Goal: Transaction & Acquisition: Book appointment/travel/reservation

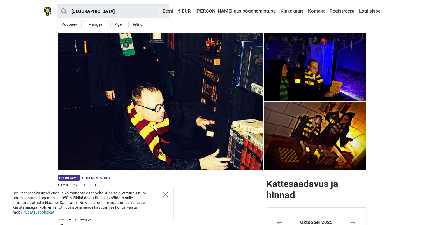
click at [166, 196] on icon "Close" at bounding box center [165, 194] width 5 height 5
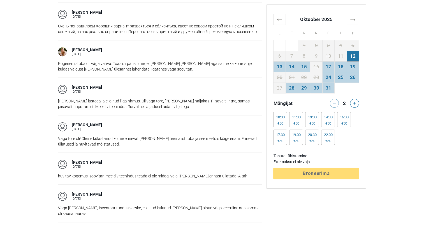
scroll to position [600, 0]
click at [353, 21] on th "→" at bounding box center [353, 19] width 12 height 11
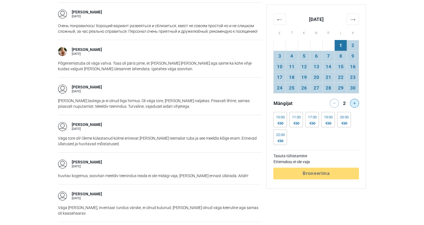
click at [356, 102] on icon at bounding box center [354, 103] width 3 height 3
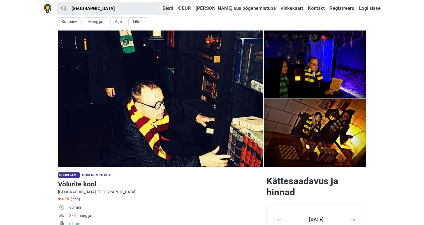
scroll to position [0, 0]
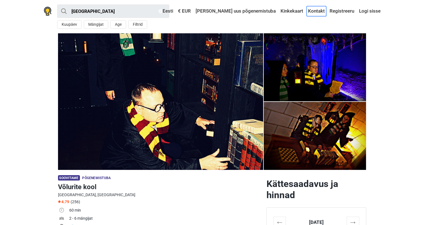
click at [316, 15] on link "Kontakt" at bounding box center [317, 11] width 20 height 10
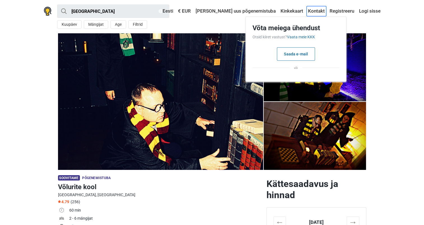
click at [316, 15] on link "Kontakt" at bounding box center [317, 11] width 20 height 10
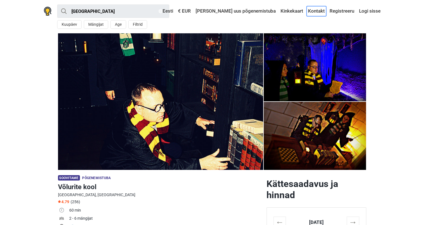
click at [315, 11] on link "Kontakt" at bounding box center [317, 11] width 20 height 10
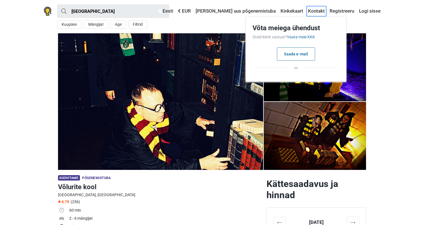
click at [318, 12] on link "Kontakt" at bounding box center [317, 11] width 20 height 10
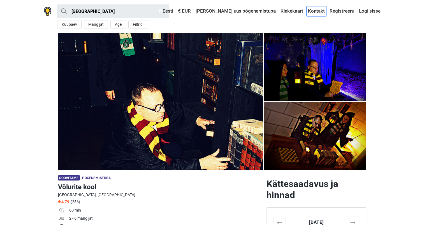
click at [318, 12] on link "Kontakt" at bounding box center [317, 11] width 20 height 10
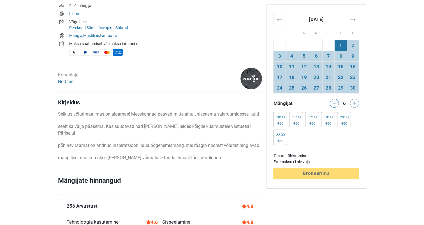
scroll to position [214, 0]
click at [68, 82] on link "No Clue" at bounding box center [65, 80] width 15 height 5
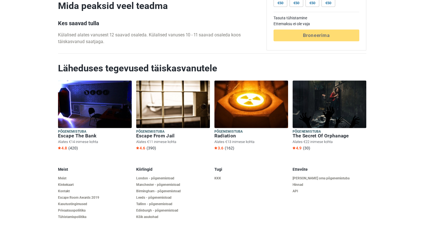
scroll to position [1253, 0]
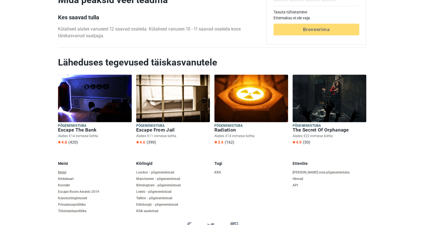
click at [64, 171] on link "Meist" at bounding box center [95, 173] width 74 height 4
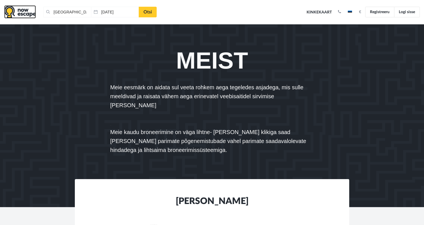
click at [20, 14] on img at bounding box center [20, 11] width 32 height 13
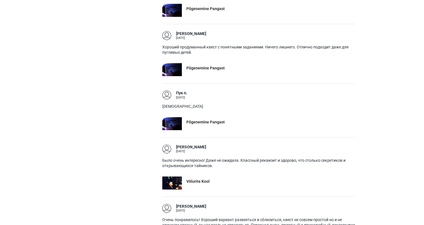
scroll to position [564, 0]
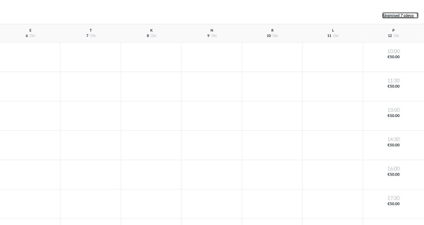
click at [407, 17] on span "Järgmised 7 päeva" at bounding box center [397, 16] width 31 height 4
click at [404, 17] on span "Järgmised 7 päeva" at bounding box center [397, 16] width 31 height 4
click at [412, 15] on span "Järgmised 7 päeva" at bounding box center [397, 16] width 31 height 4
click at [331, 114] on div at bounding box center [333, 115] width 61 height 29
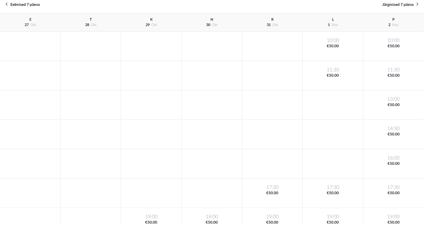
scroll to position [12, 0]
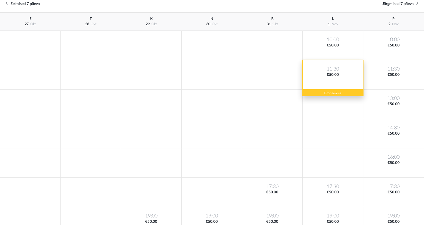
click at [336, 79] on div "11:30 €50.00" at bounding box center [333, 74] width 61 height 29
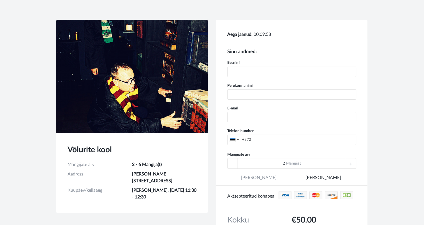
click at [258, 69] on input "text" at bounding box center [291, 72] width 129 height 10
click at [247, 90] on input "text" at bounding box center [291, 94] width 129 height 10
drag, startPoint x: 274, startPoint y: 71, endPoint x: 245, endPoint y: 68, distance: 29.6
click at [245, 68] on input "Pamela Saaron-Juhanson" at bounding box center [291, 72] width 129 height 10
type input "Pamela"
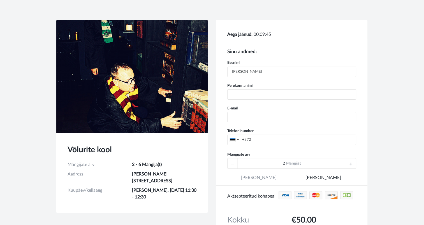
click at [247, 94] on input "text" at bounding box center [291, 94] width 129 height 10
type input "Saaron-Juhanson"
click at [239, 121] on input "email" at bounding box center [291, 117] width 129 height 10
type input "pamela.saaron@gmail.com"
click at [281, 137] on input "+372" at bounding box center [291, 140] width 129 height 10
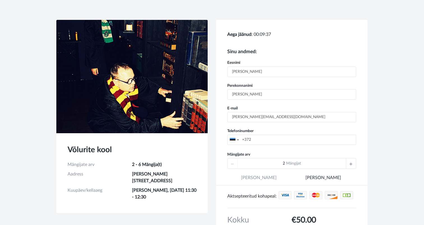
type input "+37256505720"
click at [350, 163] on icon at bounding box center [351, 164] width 3 height 10
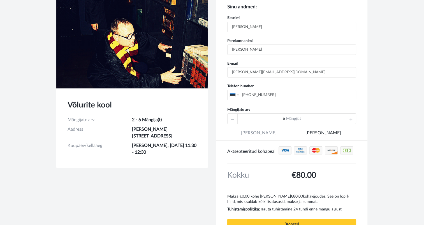
scroll to position [47, 0]
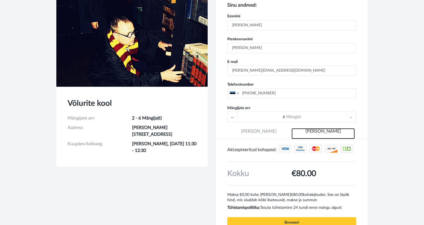
click at [327, 129] on link "Maksan kohapeal" at bounding box center [323, 133] width 63 height 11
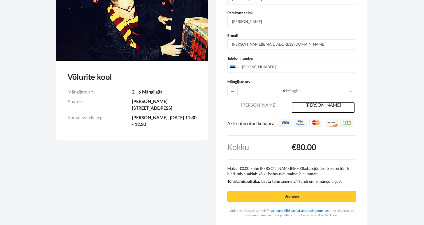
scroll to position [82, 0]
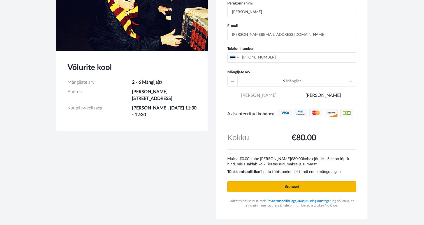
click at [302, 190] on input "Broneeri" at bounding box center [291, 187] width 129 height 11
